Goal: Information Seeking & Learning: Learn about a topic

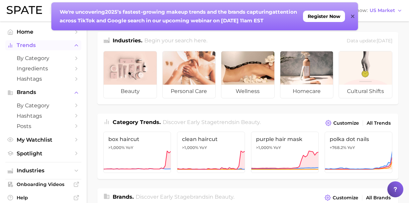
click at [30, 47] on span "Trends" at bounding box center [43, 45] width 53 height 6
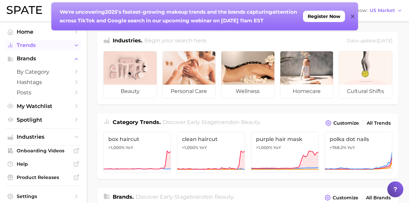
click at [30, 48] on span "Trends" at bounding box center [43, 45] width 53 height 6
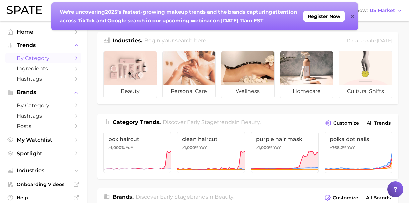
click at [33, 56] on span "by Category" at bounding box center [43, 58] width 53 height 6
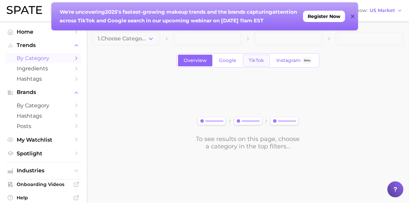
click at [253, 60] on span "TikTok" at bounding box center [255, 61] width 15 height 6
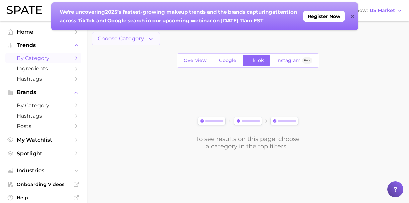
click at [149, 38] on icon "button" at bounding box center [150, 38] width 7 height 7
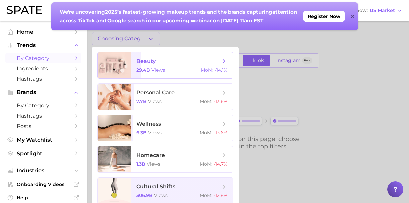
click at [148, 65] on span "beauty" at bounding box center [178, 61] width 84 height 7
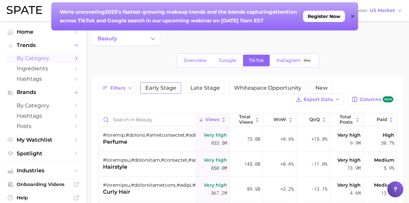
click at [153, 87] on span "Early Stage" at bounding box center [160, 87] width 31 height 5
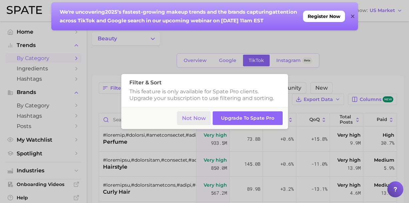
click at [198, 122] on button "Not Now" at bounding box center [194, 118] width 34 height 14
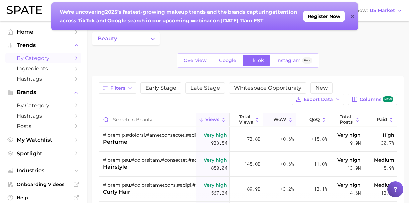
click at [277, 121] on span "WoW" at bounding box center [279, 119] width 13 height 5
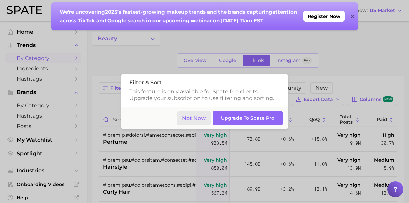
click at [187, 121] on button "Not Now" at bounding box center [194, 118] width 34 height 14
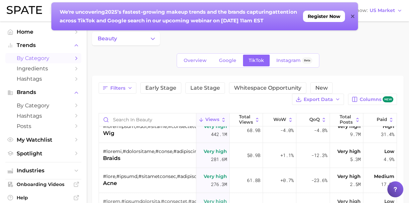
scroll to position [110, 0]
